Goal: Find specific page/section: Find specific page/section

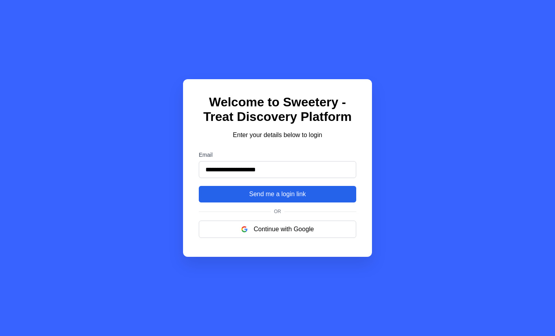
type input "**********"
click at [287, 191] on button "Send me a login link" at bounding box center [278, 194] width 158 height 17
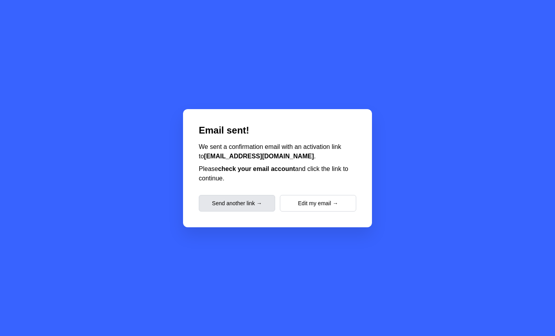
click at [226, 201] on button "Send another link →" at bounding box center [237, 203] width 76 height 17
click at [234, 202] on button "Send another link →" at bounding box center [237, 203] width 76 height 17
